Goal: Task Accomplishment & Management: Manage account settings

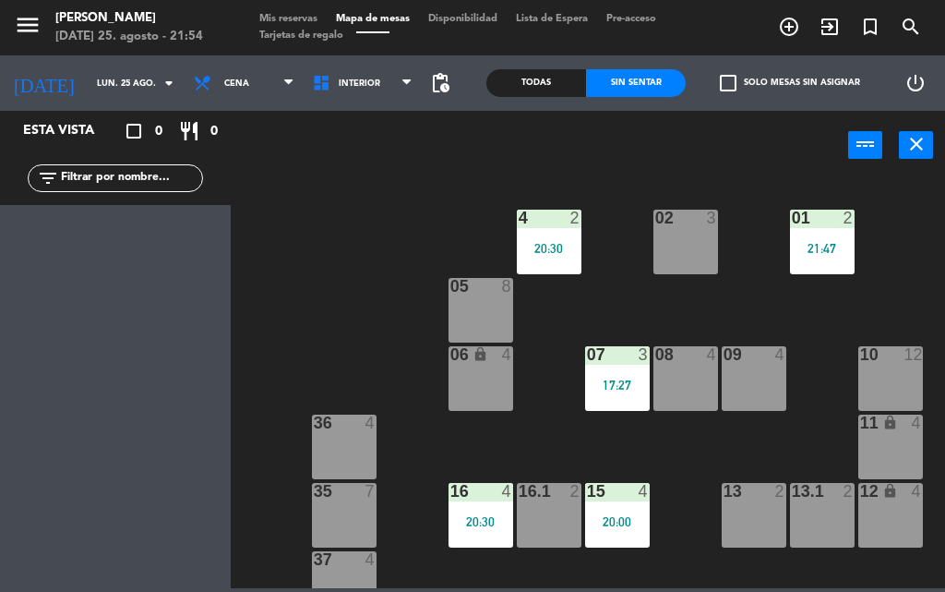
click at [293, 18] on span "Mis reservas" at bounding box center [288, 19] width 77 height 10
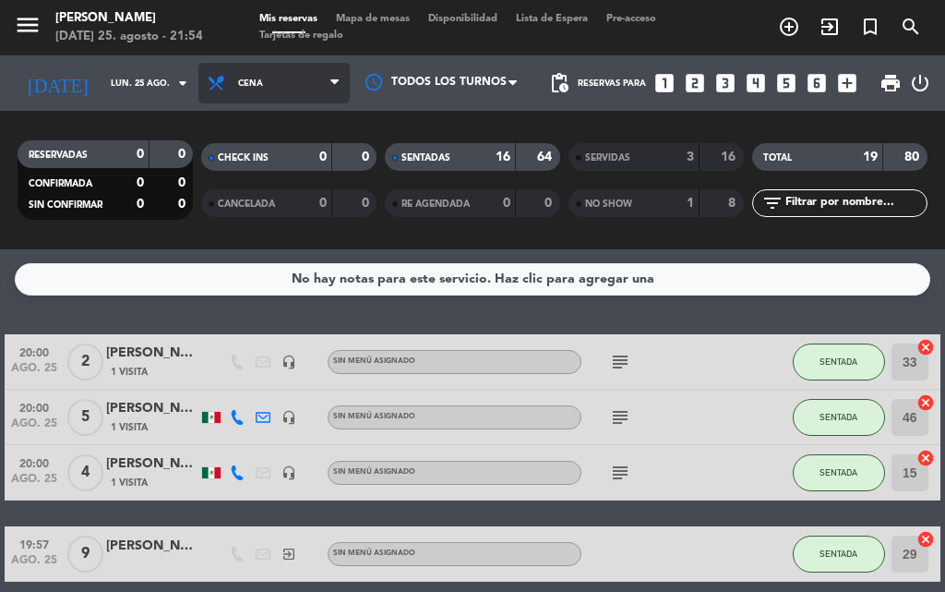
click at [323, 82] on span "Cena" at bounding box center [273, 83] width 151 height 41
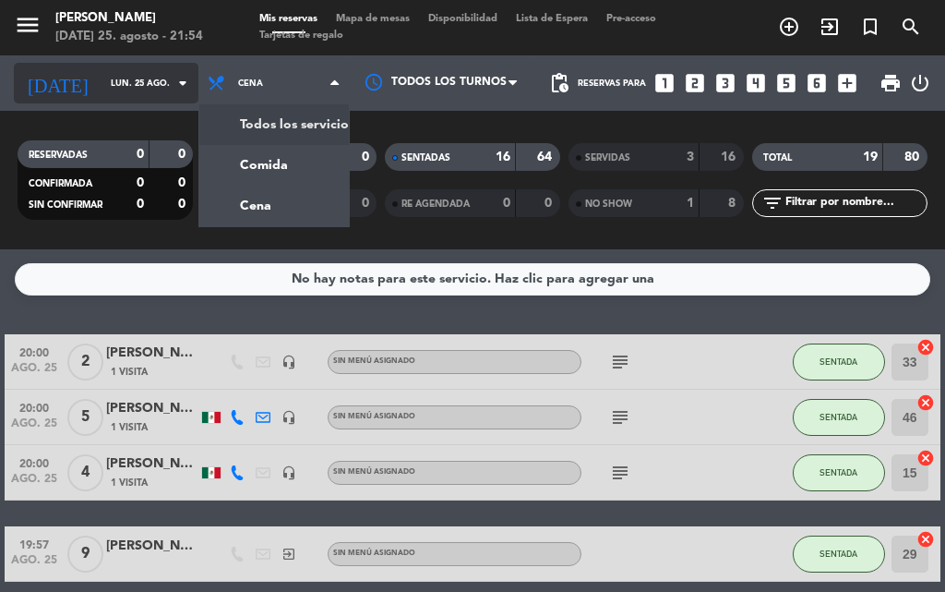
click at [169, 102] on div "[DATE] [DATE] arrow_drop_down" at bounding box center [106, 83] width 185 height 41
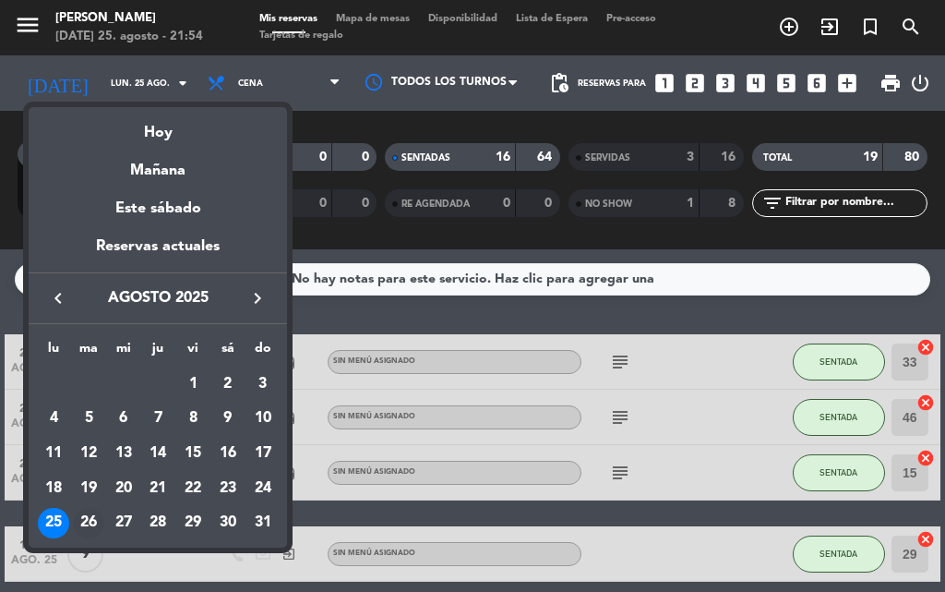
click at [90, 521] on div "26" at bounding box center [88, 523] width 31 height 31
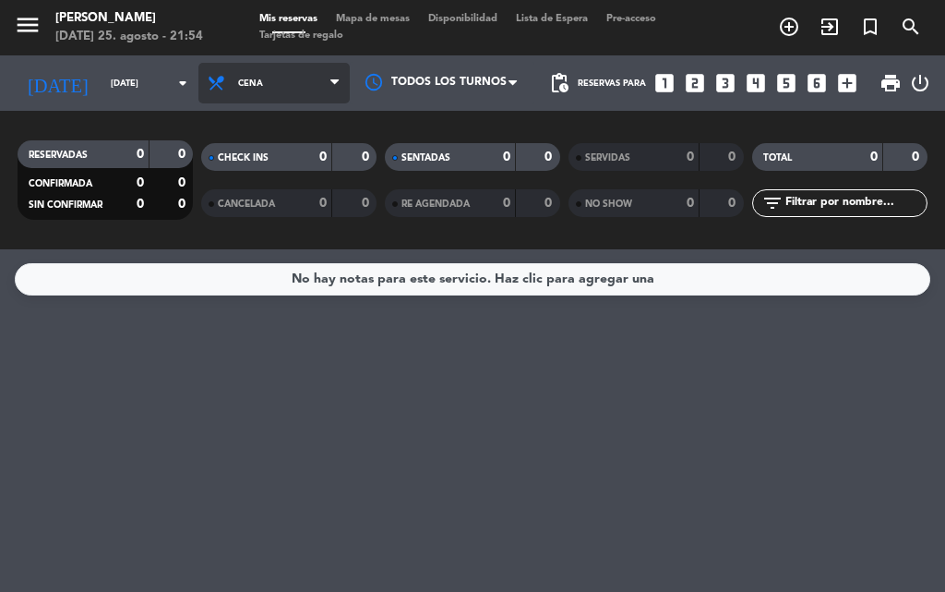
click at [336, 86] on icon at bounding box center [334, 83] width 8 height 15
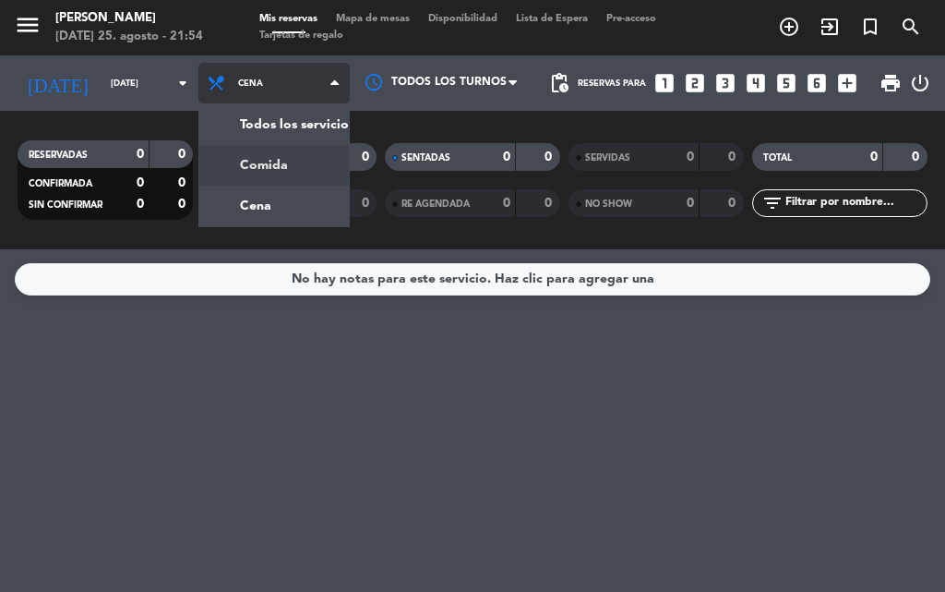
click at [209, 173] on div "menu [PERSON_NAME] [DATE] 25. agosto - 21:54 Mis reservas Mapa de mesas Disponi…" at bounding box center [472, 124] width 945 height 249
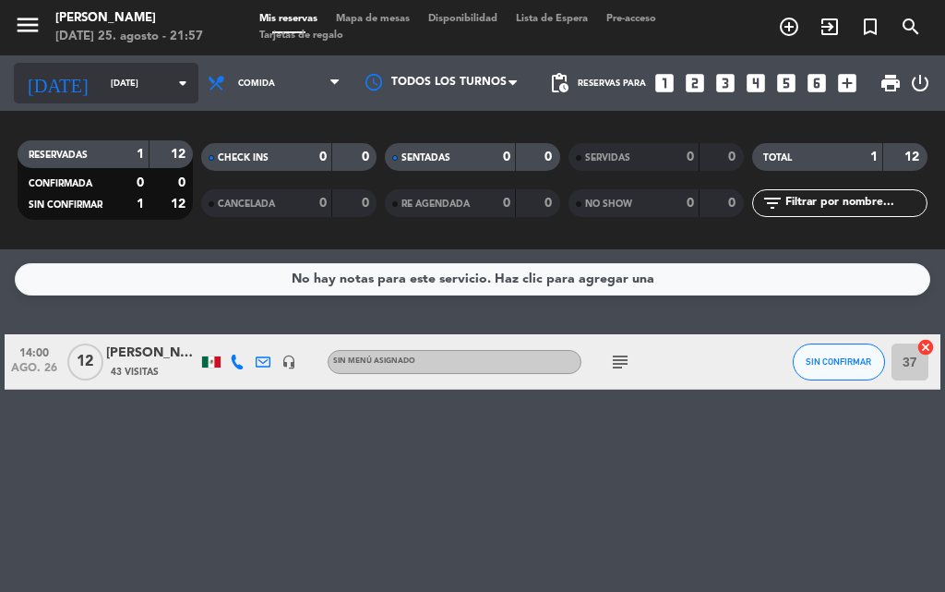
click at [172, 80] on icon "arrow_drop_down" at bounding box center [183, 83] width 22 height 22
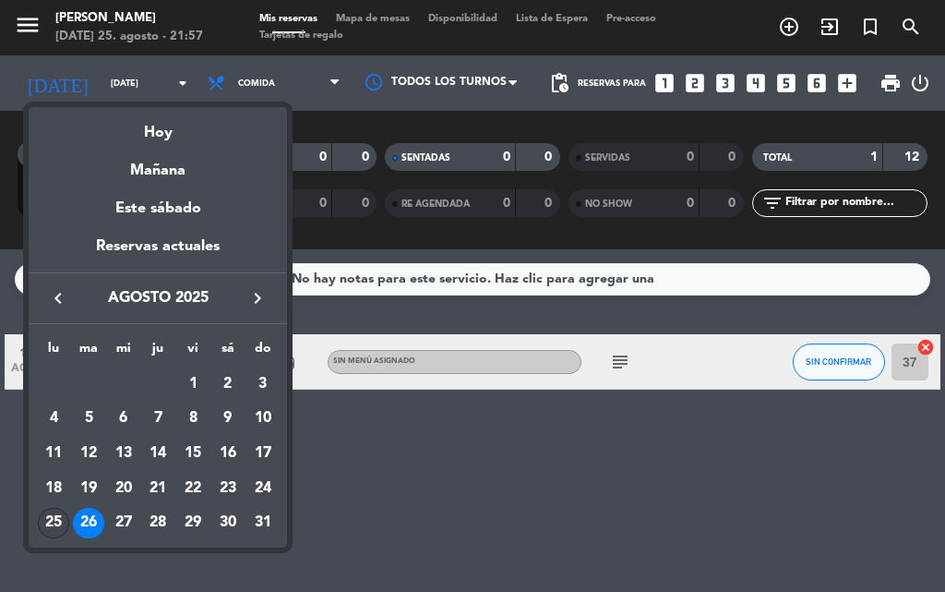
click at [50, 527] on div "25" at bounding box center [53, 523] width 31 height 31
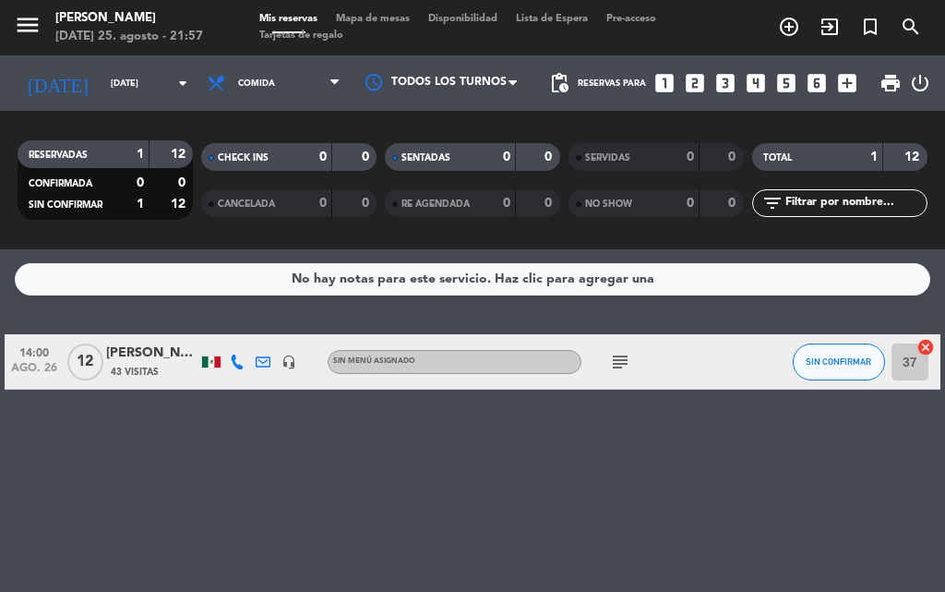
type input "lun. 25 ago."
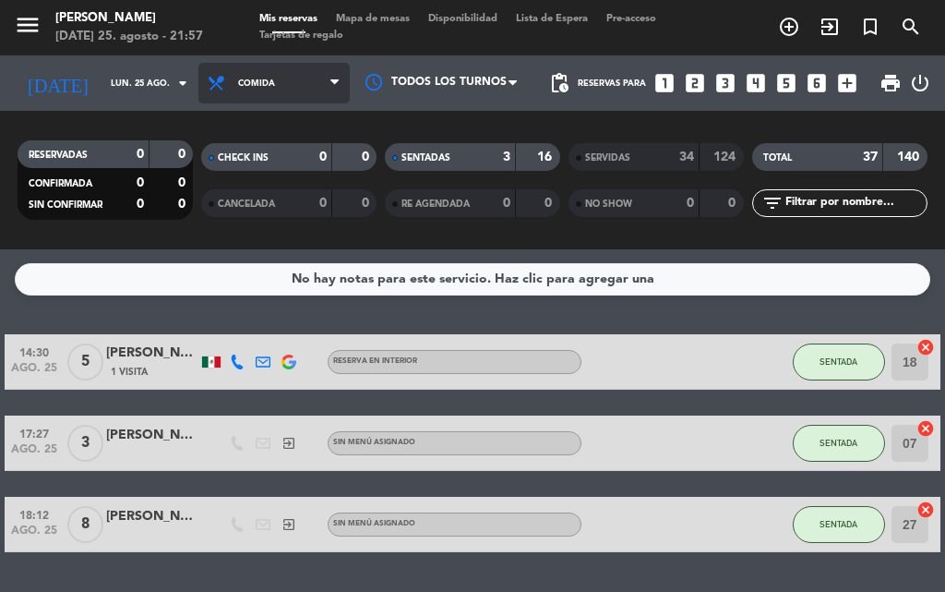
click at [332, 84] on icon at bounding box center [334, 83] width 8 height 15
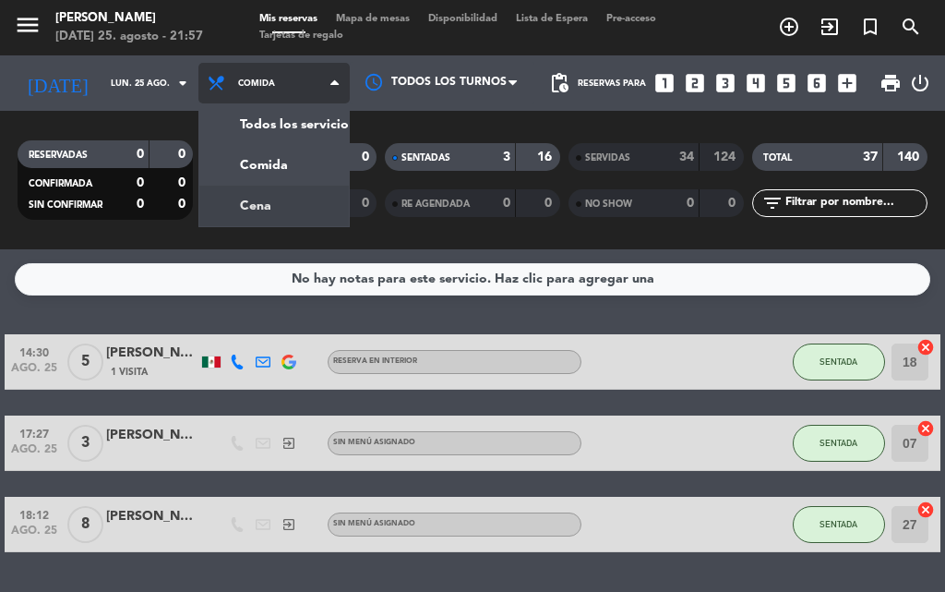
click at [247, 202] on div "menu [PERSON_NAME] [DATE] 25. agosto - 21:57 Mis reservas Mapa de mesas Disponi…" at bounding box center [472, 124] width 945 height 249
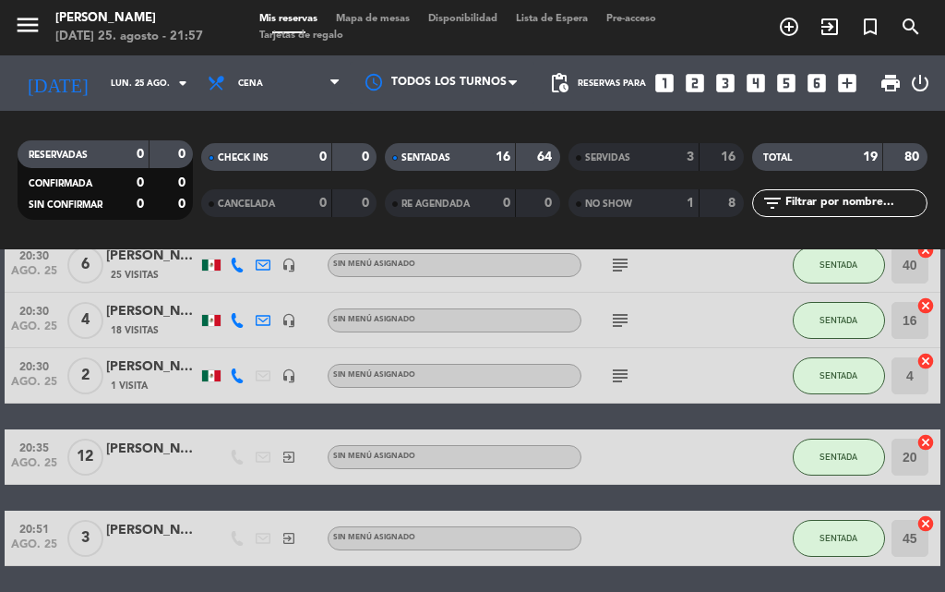
scroll to position [979, 0]
